Goal: Task Accomplishment & Management: Use online tool/utility

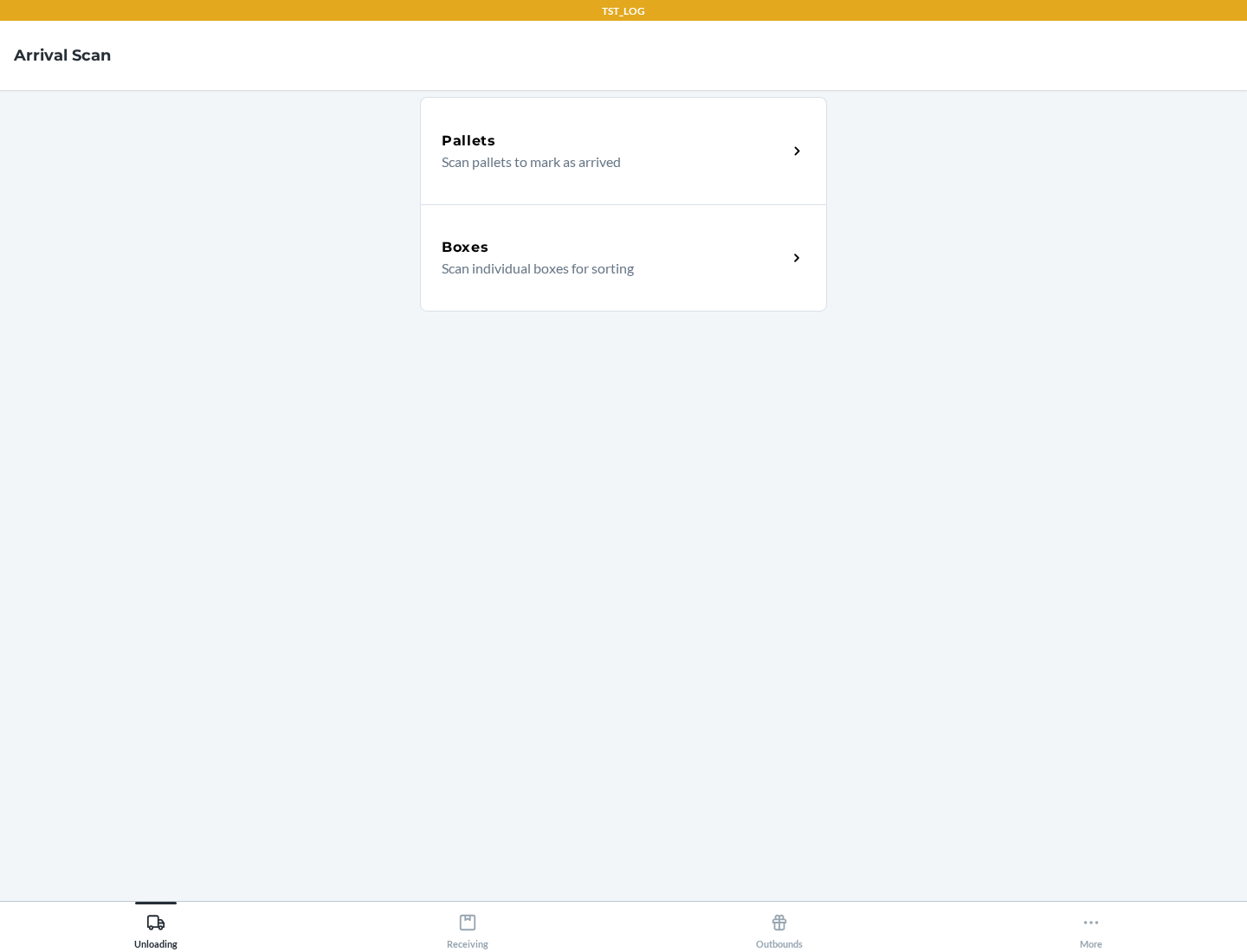
click at [614, 247] on div "Boxes" at bounding box center [614, 247] width 345 height 21
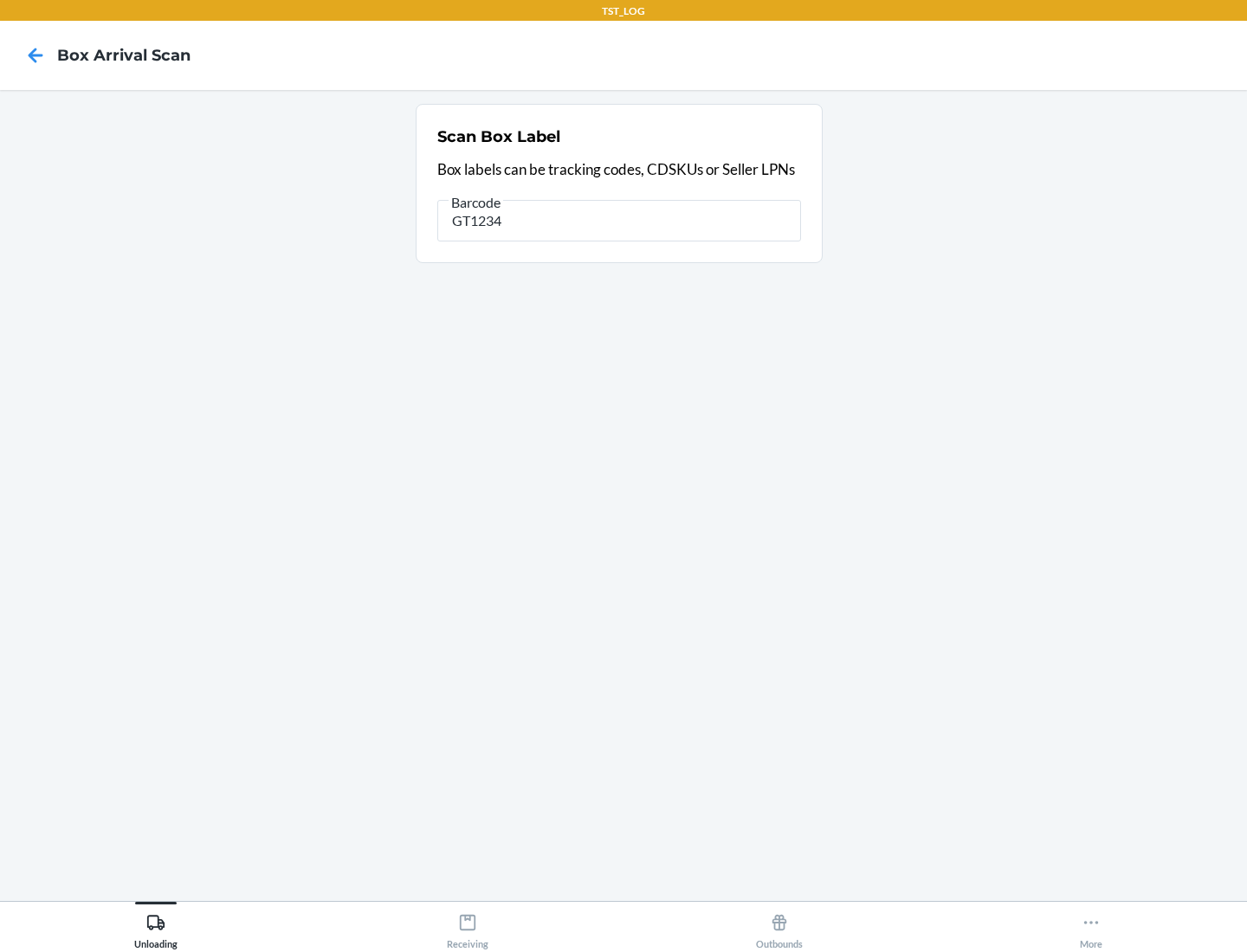
type input "GT1234"
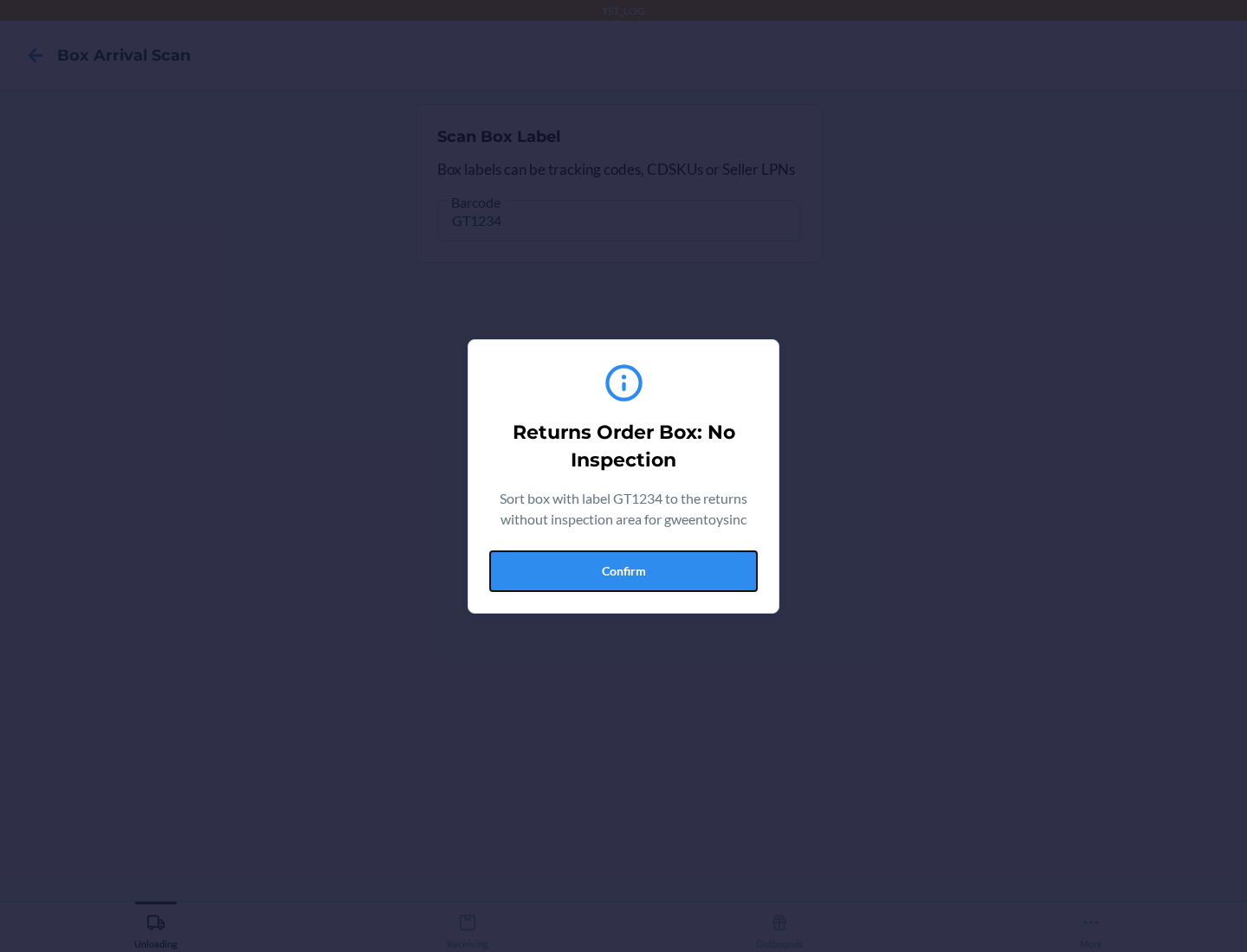
click at [624, 571] on button "Confirm" at bounding box center [623, 572] width 268 height 42
